Goal: Task Accomplishment & Management: Complete application form

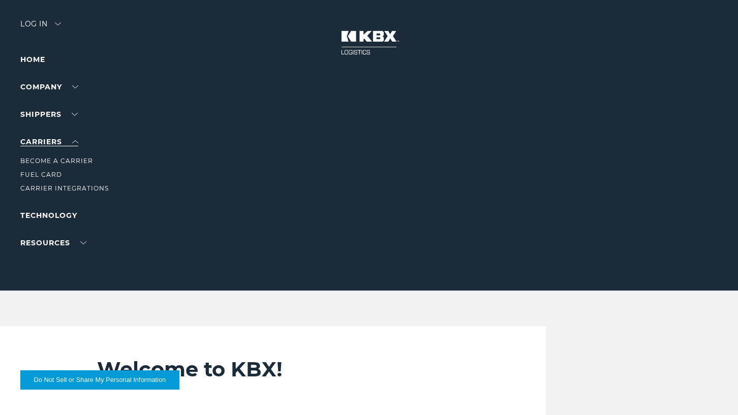
click at [76, 140] on link "Carriers" at bounding box center [49, 141] width 58 height 9
click at [58, 156] on li "Become a Carrier" at bounding box center [64, 160] width 88 height 11
click at [58, 162] on link "Become a Carrier" at bounding box center [56, 161] width 73 height 8
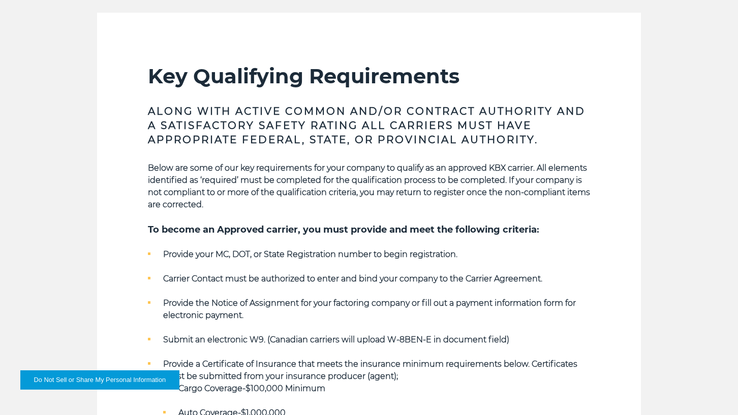
scroll to position [305, 0]
